Goal: Transaction & Acquisition: Purchase product/service

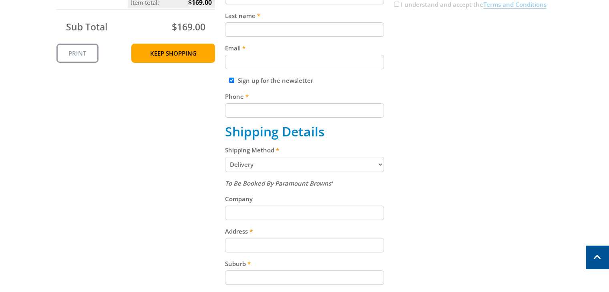
scroll to position [236, 0]
click at [368, 161] on select "Pickup from Gepps Cross Delivery" at bounding box center [304, 164] width 159 height 15
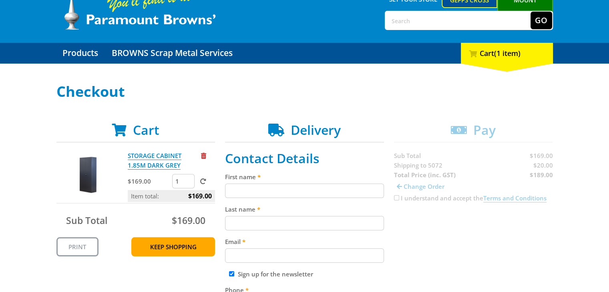
scroll to position [0, 0]
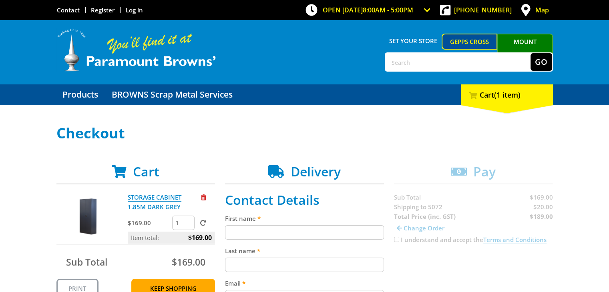
click at [472, 56] on input "text" at bounding box center [458, 62] width 145 height 18
click at [423, 38] on span "Set your store" at bounding box center [413, 41] width 57 height 14
click at [407, 60] on input "text" at bounding box center [458, 62] width 145 height 18
type input "magill"
click at [541, 66] on button "Go" at bounding box center [542, 62] width 22 height 18
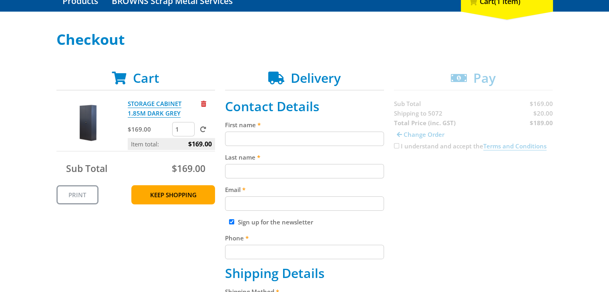
scroll to position [94, 0]
